Goal: Task Accomplishment & Management: Manage account settings

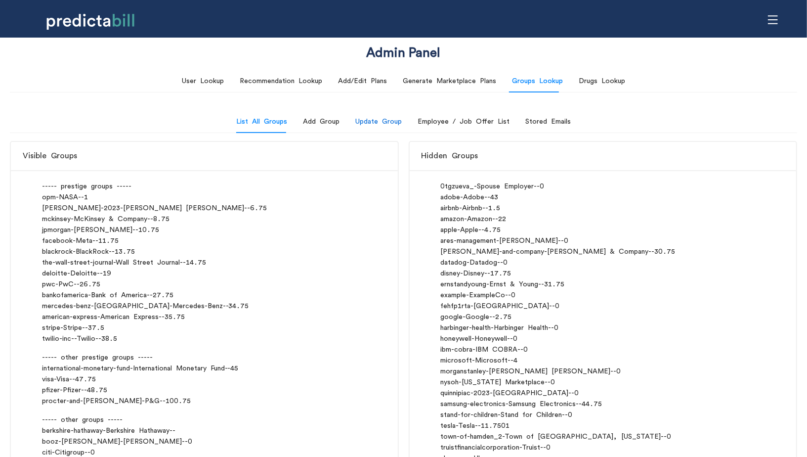
click at [389, 126] on div "Update Group" at bounding box center [378, 121] width 46 height 11
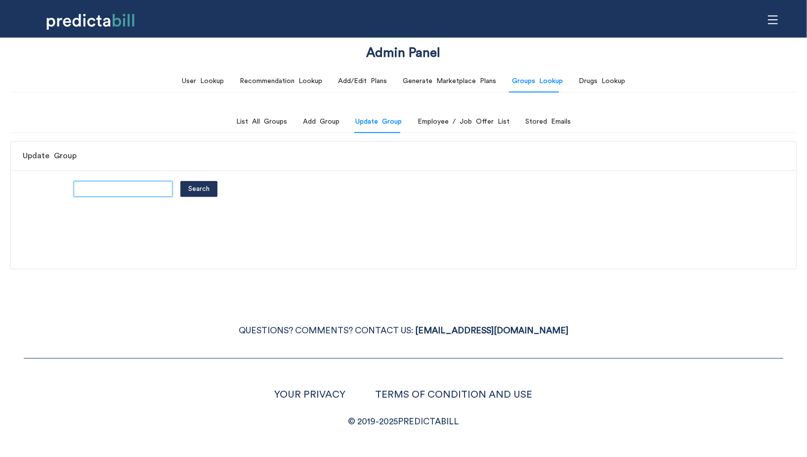
click at [141, 182] on input "text" at bounding box center [123, 189] width 99 height 16
type input "stripe"
click at [180, 181] on button "Search" at bounding box center [198, 189] width 37 height 16
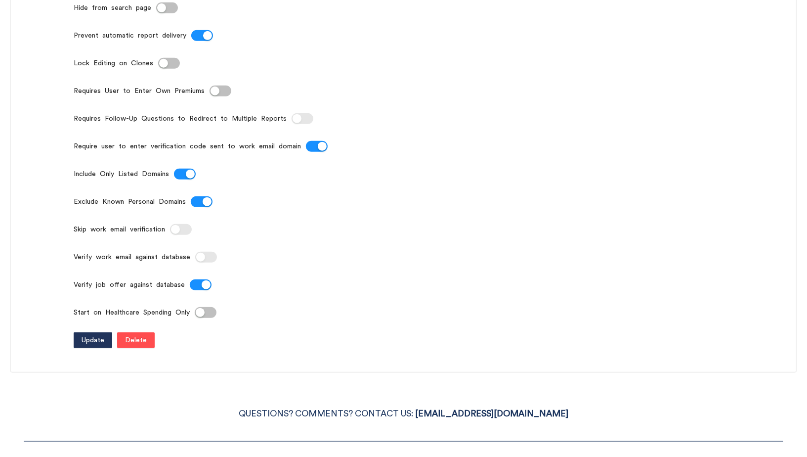
scroll to position [534, 0]
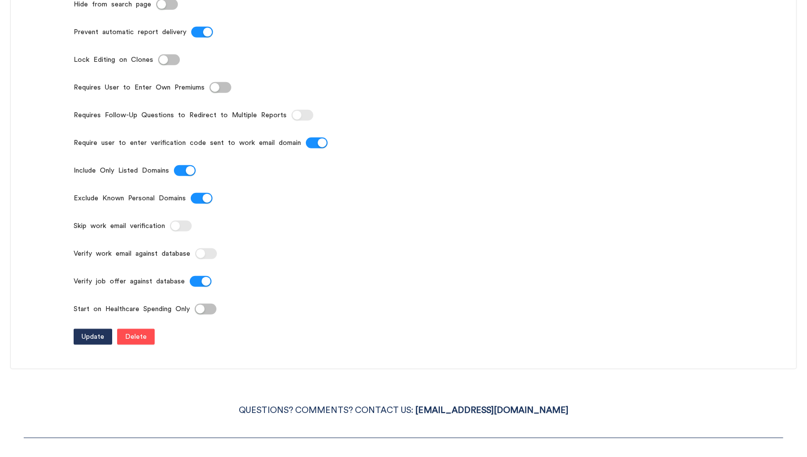
click at [311, 148] on button "Require user to enter verification code sent to work email domain" at bounding box center [317, 142] width 22 height 11
click at [176, 230] on div "button" at bounding box center [175, 225] width 9 height 9
click at [87, 342] on span "Update" at bounding box center [93, 336] width 23 height 11
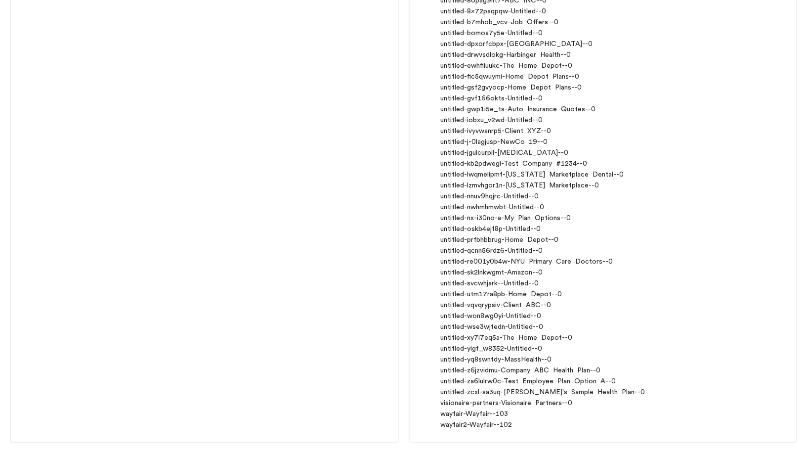
click at [262, 272] on div "Visible Groups ----- prestige groups ----- opm - NASA - - 1 [PERSON_NAME]-2023 …" at bounding box center [204, 25] width 389 height 836
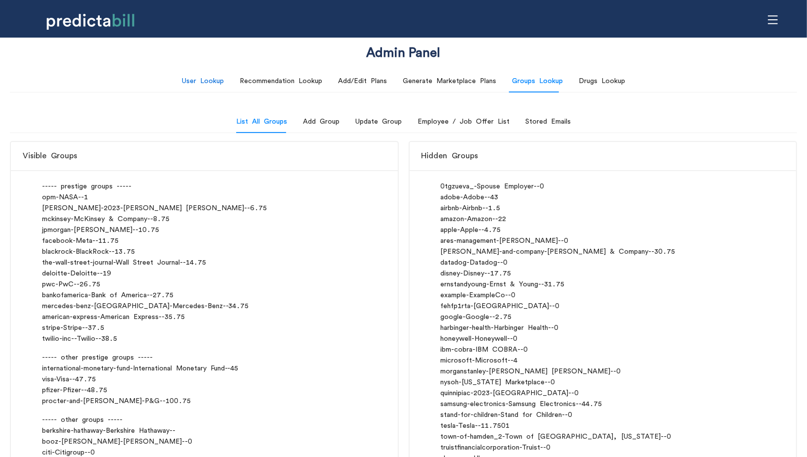
click at [215, 86] on div "User Lookup" at bounding box center [203, 81] width 42 height 11
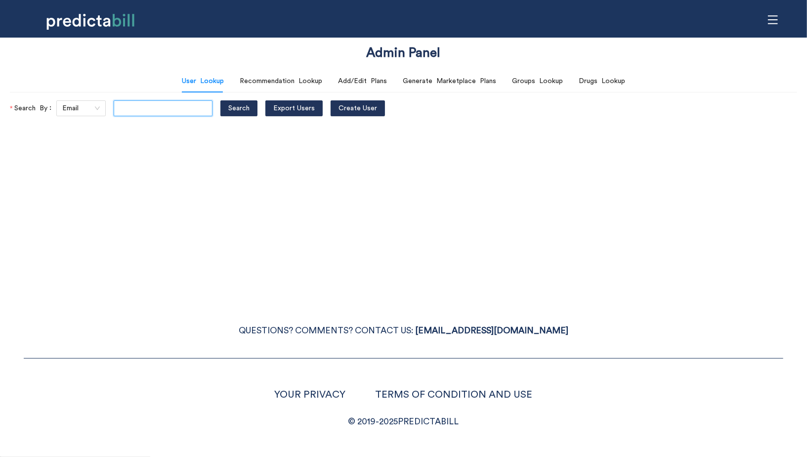
click at [151, 112] on input "text" at bounding box center [163, 108] width 99 height 16
paste input "[PERSON_NAME][EMAIL_ADDRESS][PERSON_NAME][DOMAIN_NAME]"
type input "[PERSON_NAME][EMAIL_ADDRESS][PERSON_NAME][DOMAIN_NAME]"
click at [220, 100] on button "Search" at bounding box center [238, 108] width 37 height 16
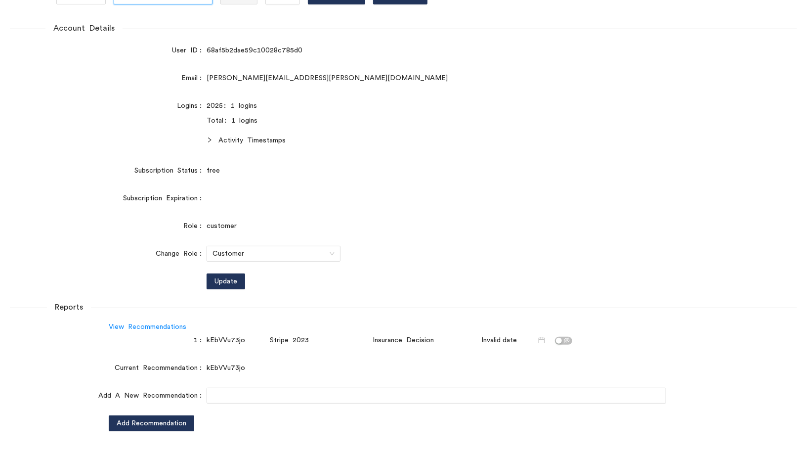
scroll to position [253, 0]
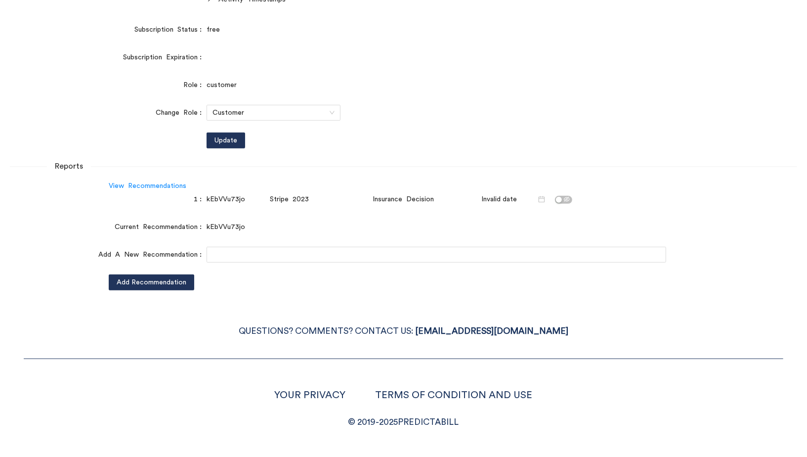
click at [226, 200] on div "kEbVVu73jo" at bounding box center [236, 199] width 59 height 11
copy div "kEbVVu73jo"
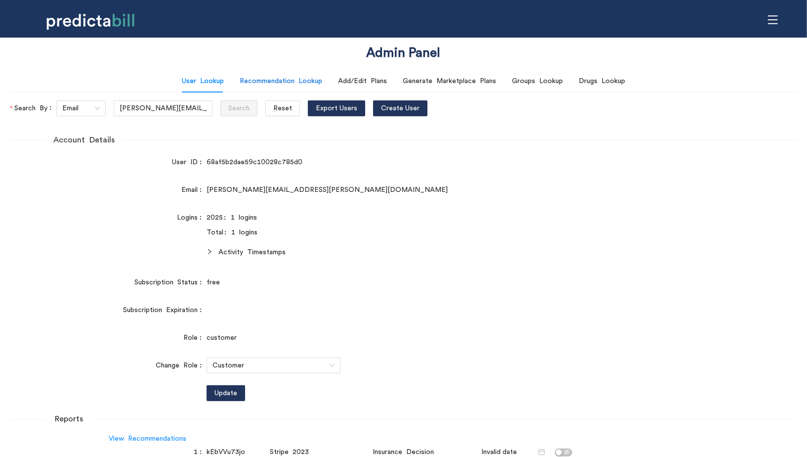
click at [267, 82] on div "Recommendation Lookup" at bounding box center [281, 81] width 83 height 11
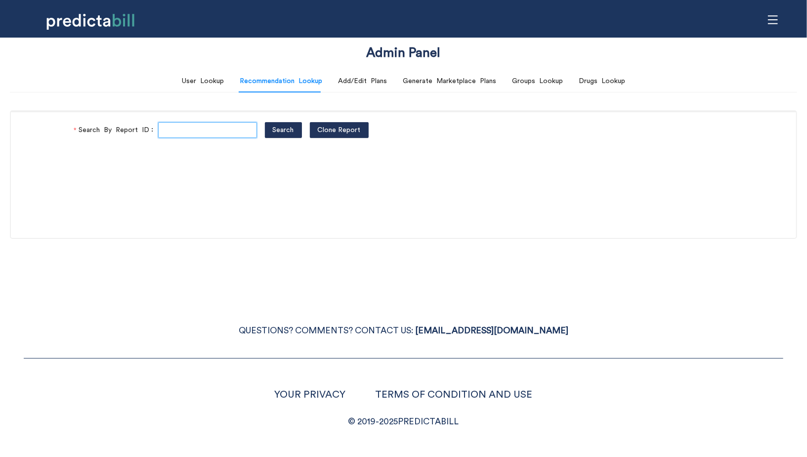
click at [187, 129] on input "Search By Report ID" at bounding box center [207, 130] width 99 height 16
paste input "kEbVVu73jo"
type input "kEbVVu73jo"
click at [265, 122] on button "Search" at bounding box center [283, 130] width 37 height 16
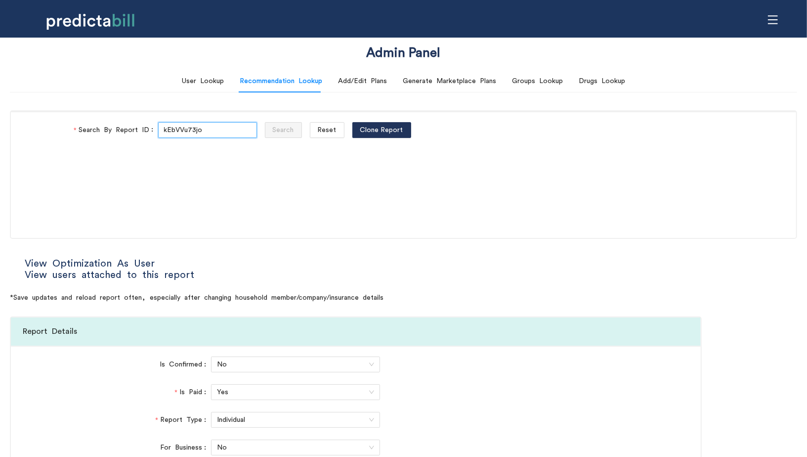
type input "Cigna"
type input "[PERSON_NAME]"
click at [92, 261] on link "View Optimization As User" at bounding box center [90, 263] width 130 height 10
click at [542, 86] on div "Groups Lookup" at bounding box center [537, 81] width 51 height 23
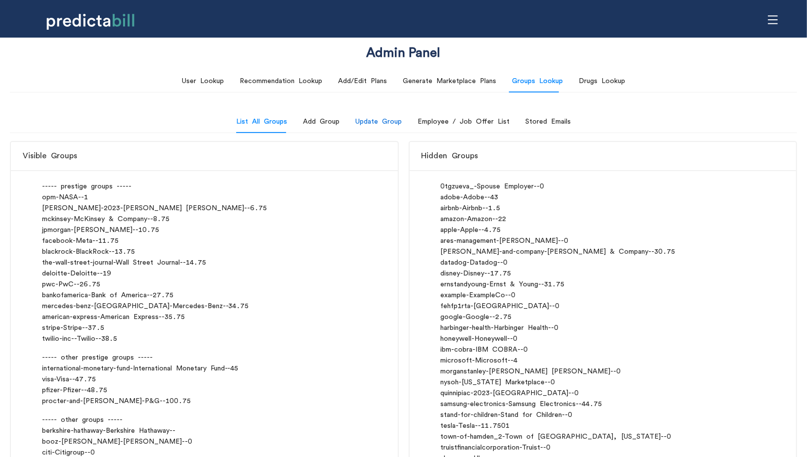
click at [385, 124] on div "Update Group" at bounding box center [378, 121] width 46 height 11
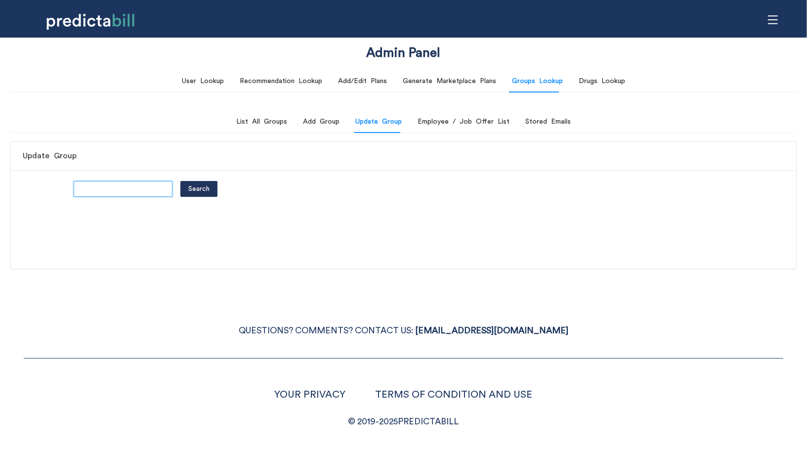
click at [130, 184] on input "text" at bounding box center [123, 189] width 99 height 16
type input "stripe"
click at [180, 181] on button "Search" at bounding box center [198, 189] width 37 height 16
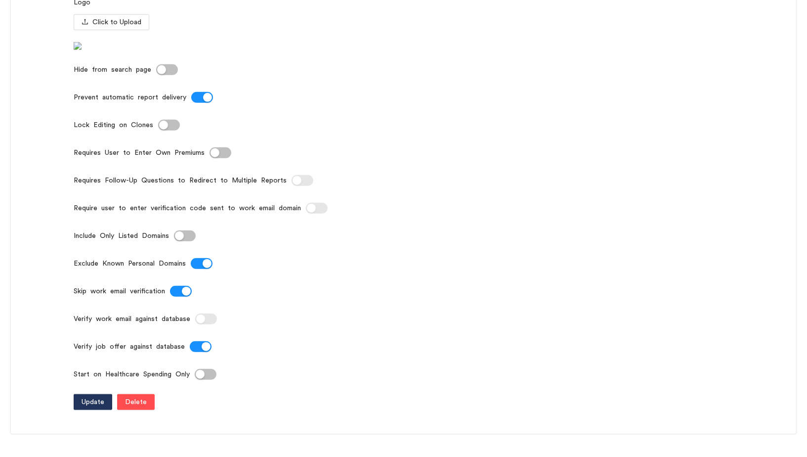
scroll to position [470, 0]
click at [181, 296] on button "Skip work email verification" at bounding box center [181, 290] width 22 height 11
click at [306, 213] on button "Require user to enter verification code sent to work email domain" at bounding box center [317, 207] width 22 height 11
click at [89, 406] on span "Update" at bounding box center [93, 400] width 23 height 11
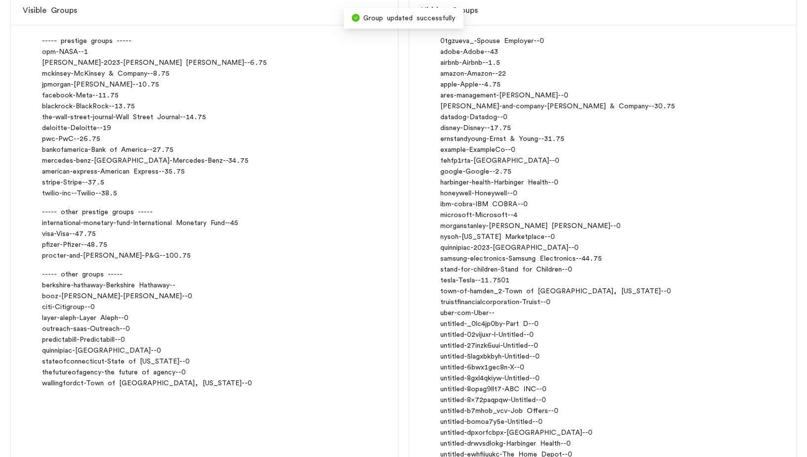
scroll to position [0, 0]
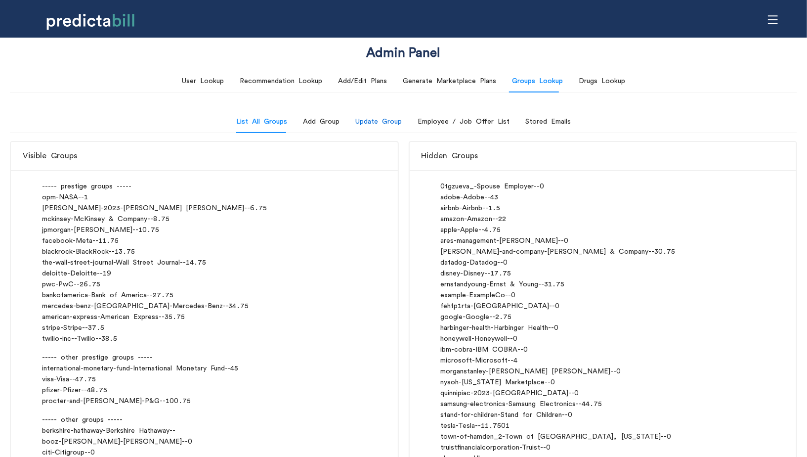
click at [383, 121] on div "Update Group" at bounding box center [378, 121] width 46 height 11
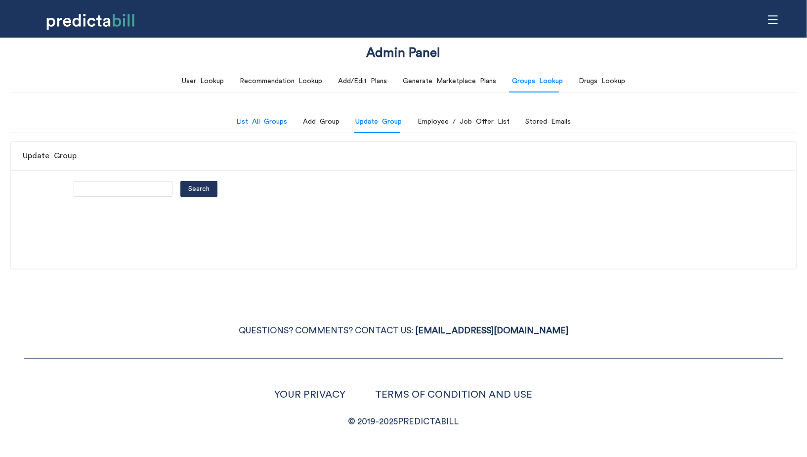
click at [265, 116] on div "List All Groups" at bounding box center [261, 121] width 51 height 11
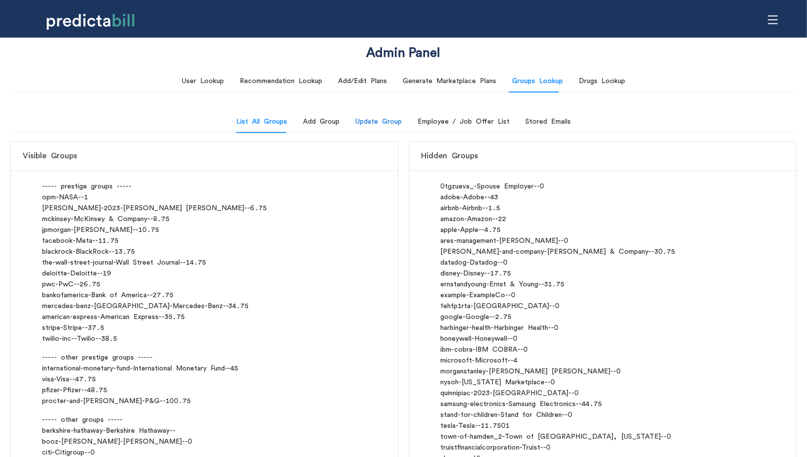
click at [391, 121] on div "Update Group" at bounding box center [378, 121] width 46 height 11
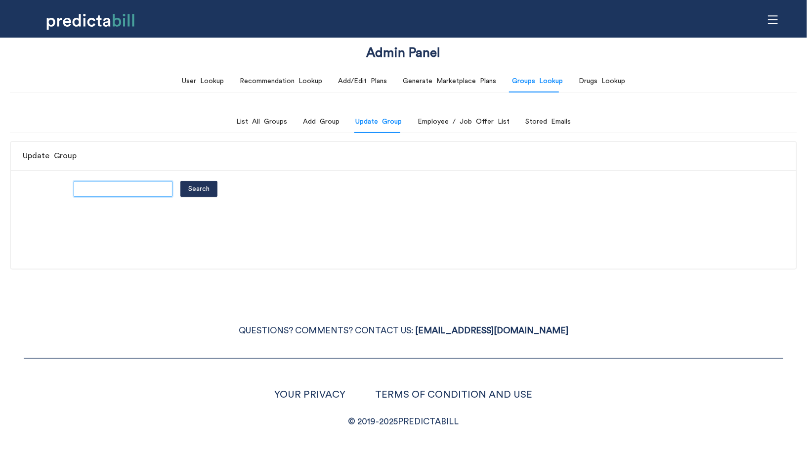
click at [136, 184] on input "text" at bounding box center [123, 189] width 99 height 16
type input "facebook"
click at [180, 181] on button "Search" at bounding box center [198, 189] width 37 height 16
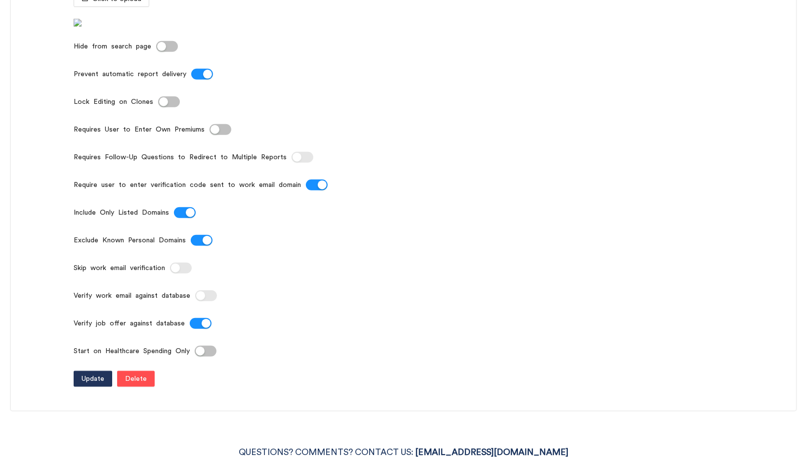
scroll to position [494, 0]
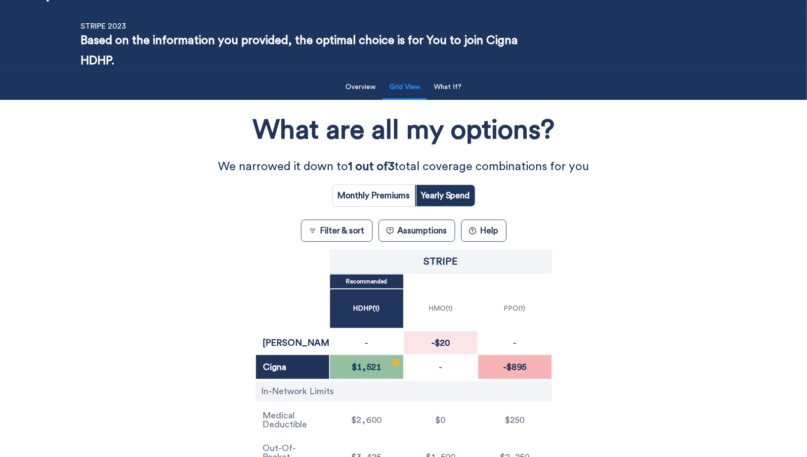
scroll to position [34, 0]
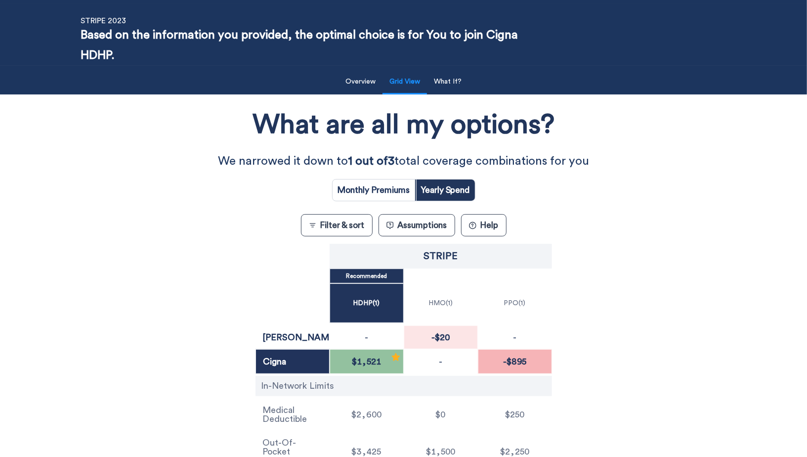
click at [387, 188] on input "radio" at bounding box center [374, 189] width 83 height 21
radio input "true"
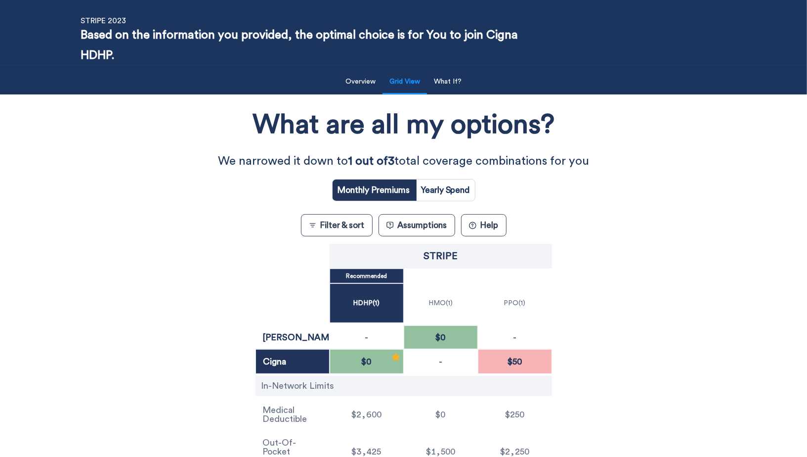
click at [455, 181] on input "radio" at bounding box center [445, 189] width 59 height 21
radio input "true"
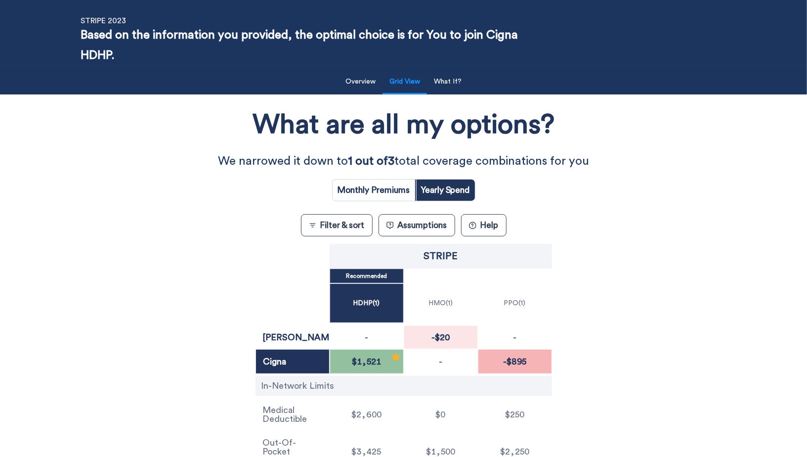
click at [385, 192] on input "radio" at bounding box center [374, 189] width 83 height 21
radio input "true"
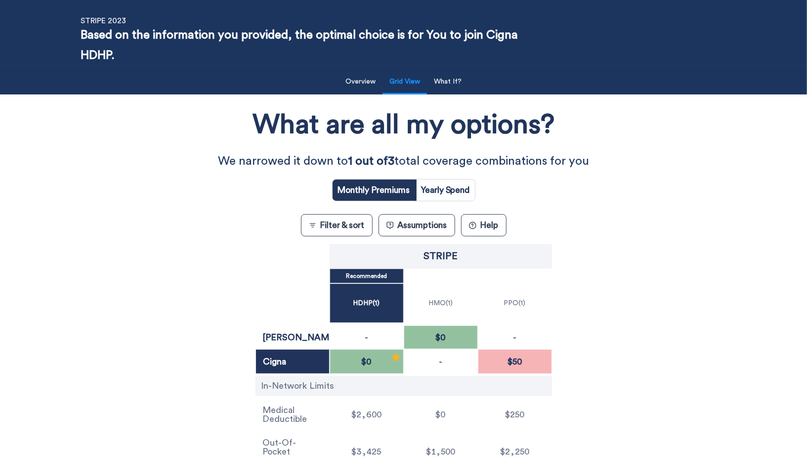
click at [471, 186] on input "radio" at bounding box center [445, 189] width 59 height 21
radio input "true"
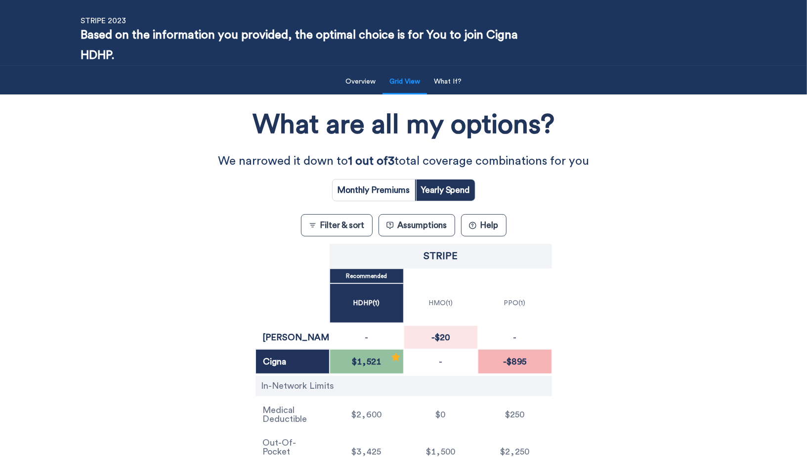
click at [393, 186] on input "radio" at bounding box center [374, 189] width 83 height 21
radio input "true"
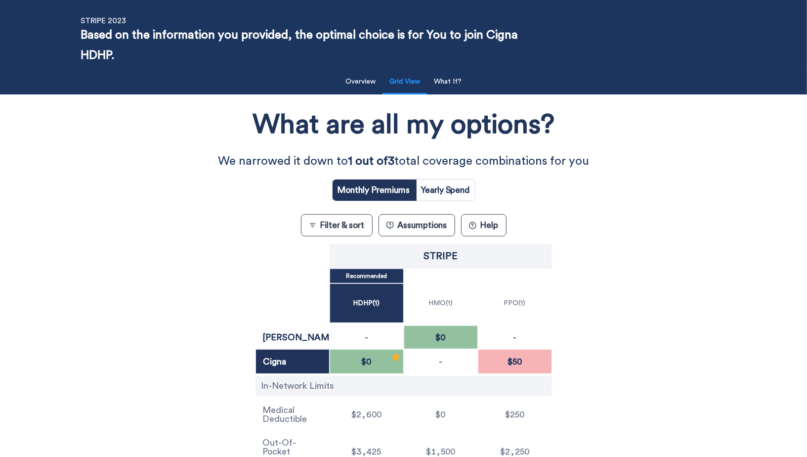
click at [181, 223] on div "What are all my options? We narrowed it down to 1 out of 3 total coverage combi…" at bounding box center [404, 287] width 727 height 376
